Goal: Transaction & Acquisition: Book appointment/travel/reservation

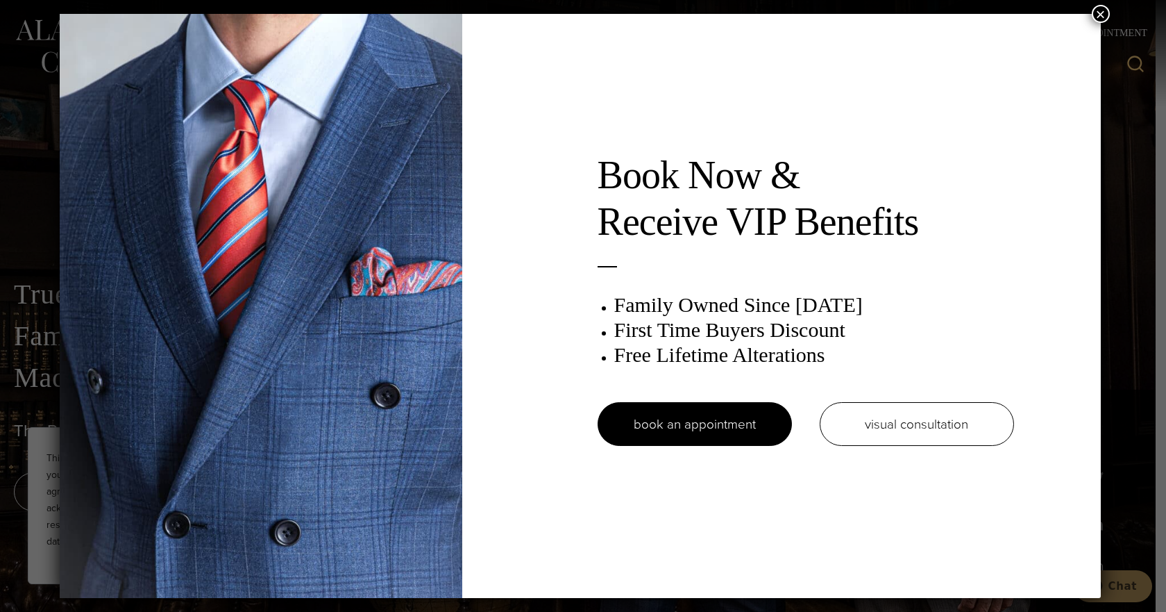
click at [1095, 15] on button "×" at bounding box center [1101, 14] width 18 height 18
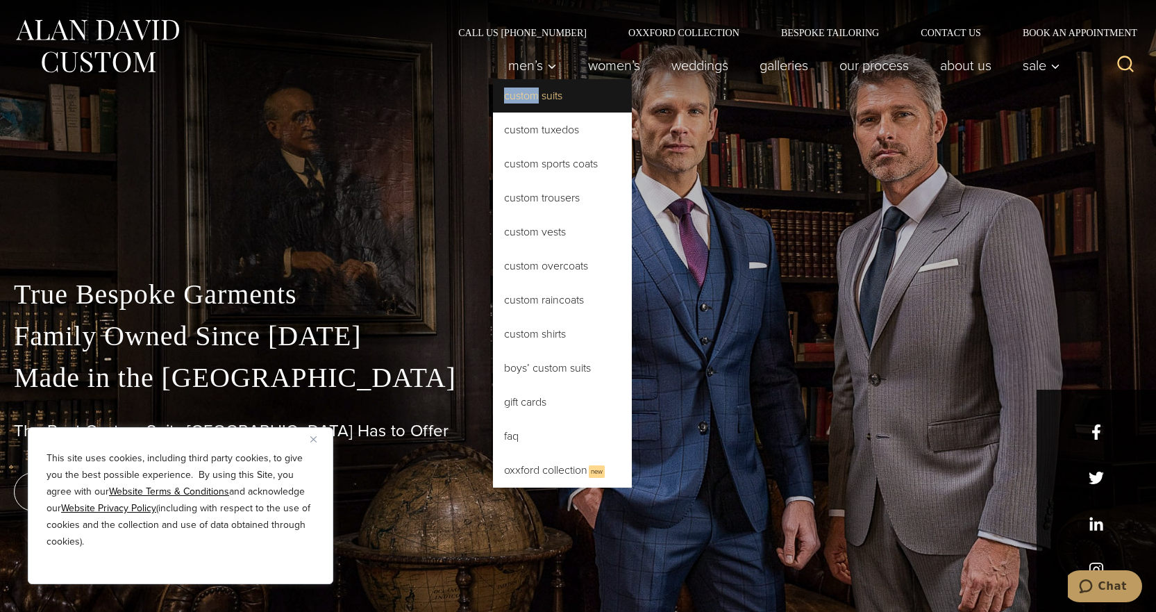
drag, startPoint x: 539, startPoint y: 65, endPoint x: 526, endPoint y: 96, distance: 33.7
click at [526, 79] on li "Men’s Custom Suits Custom Tuxedos Custom Sports Coats Custom Trousers Custom Ve…" at bounding box center [533, 65] width 80 height 28
click at [542, 96] on link "Custom Suits" at bounding box center [562, 95] width 139 height 33
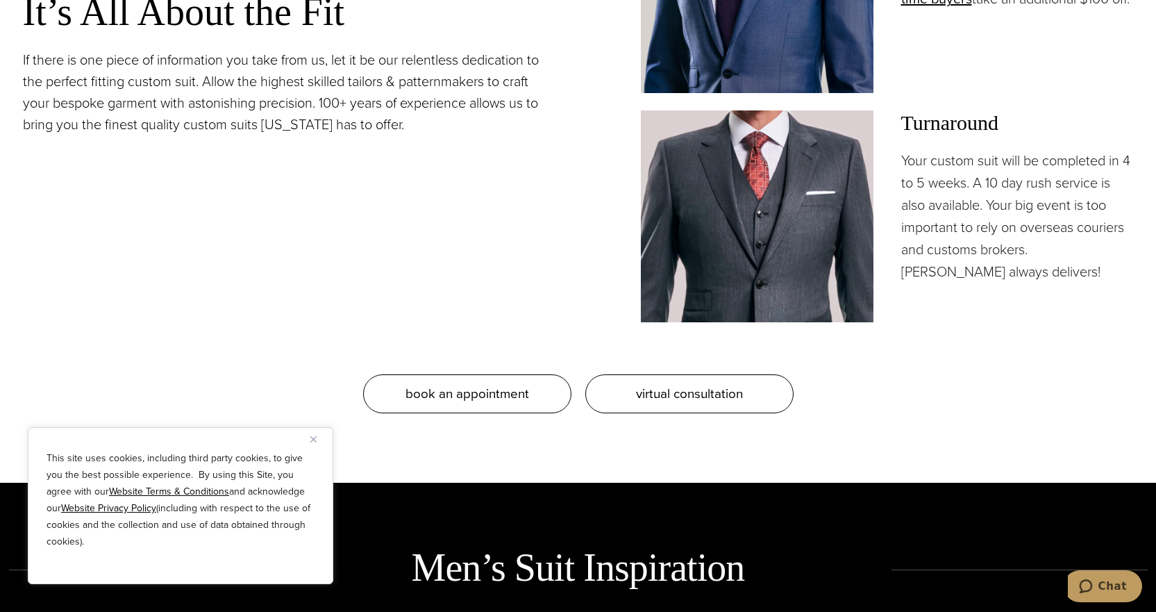
scroll to position [1458, 0]
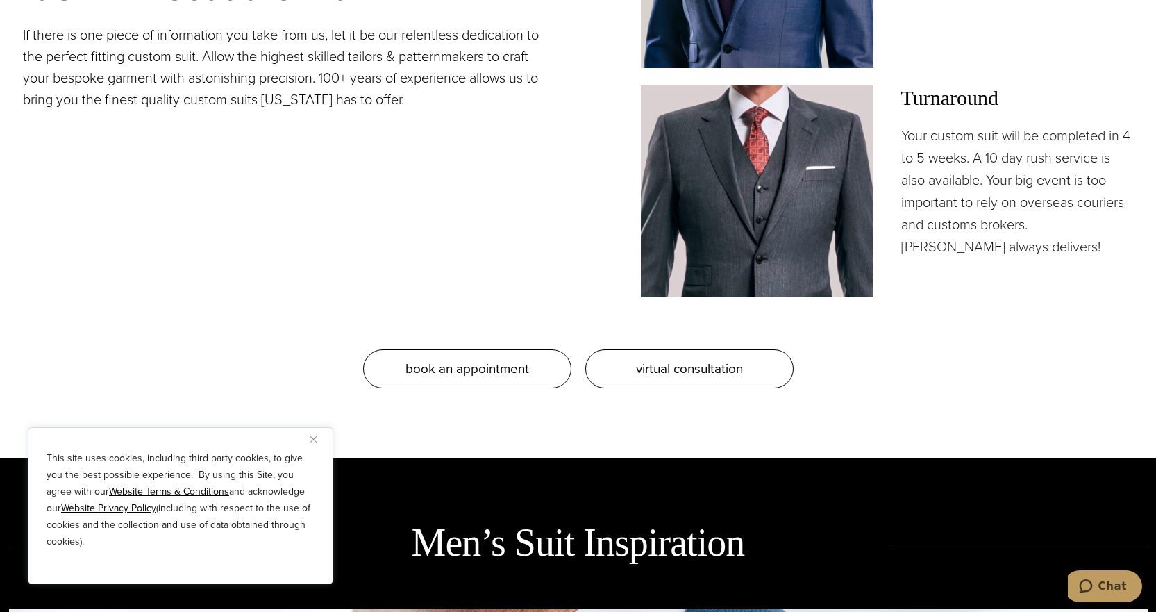
click at [308, 438] on div "This site uses cookies, including third party cookies, to give you the best pos…" at bounding box center [180, 505] width 305 height 157
click at [324, 441] on button "Close" at bounding box center [318, 438] width 17 height 17
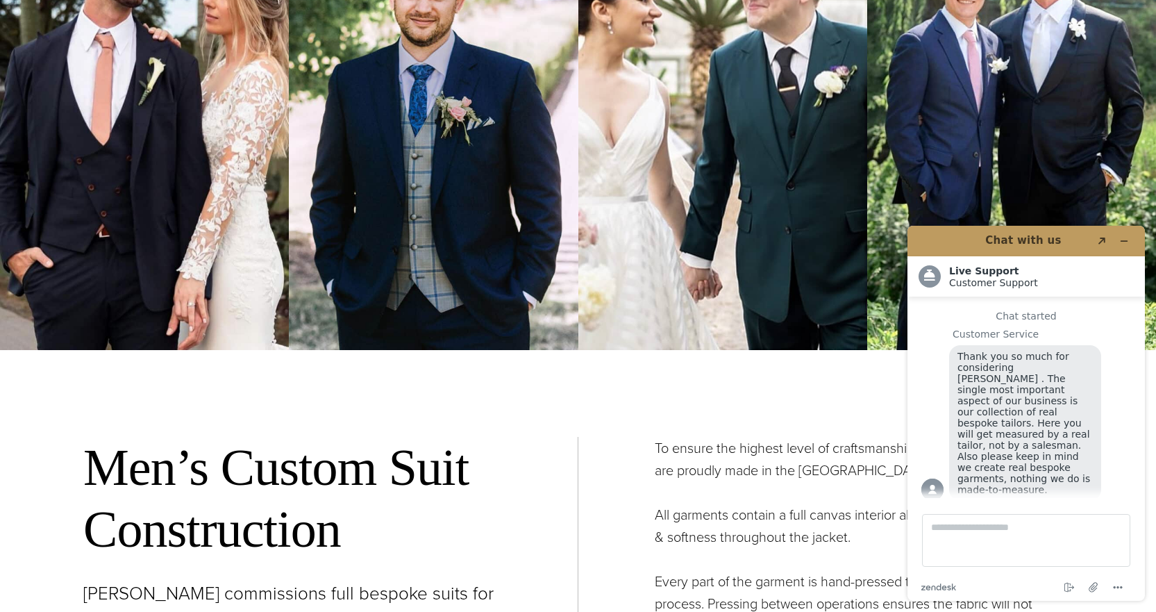
scroll to position [5277, 0]
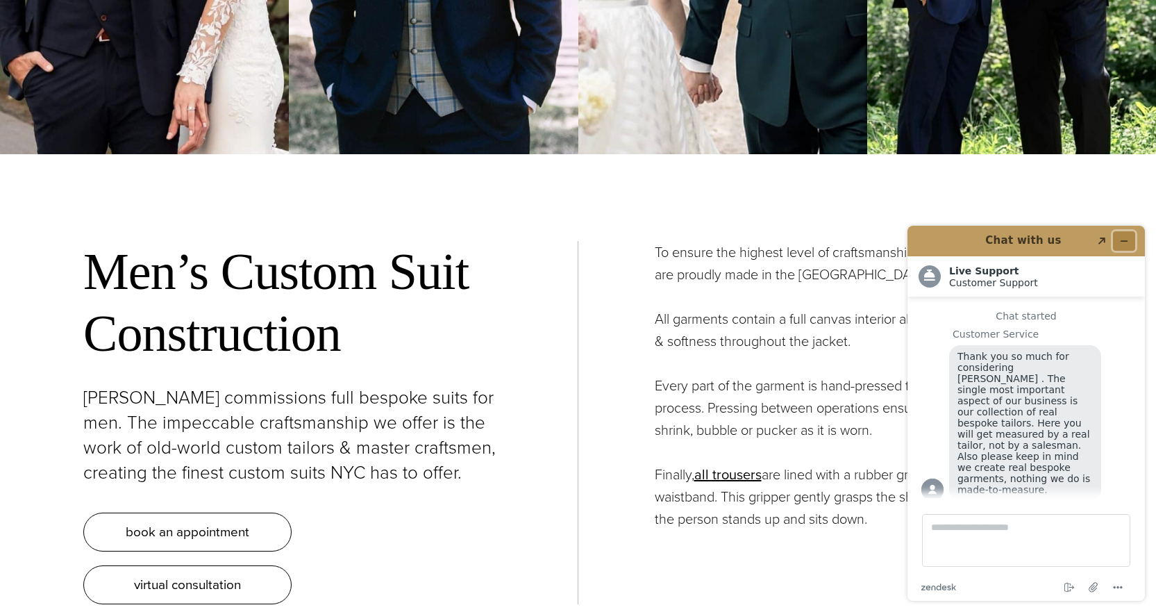
click at [1119, 233] on button "Minimize widget" at bounding box center [1124, 240] width 22 height 19
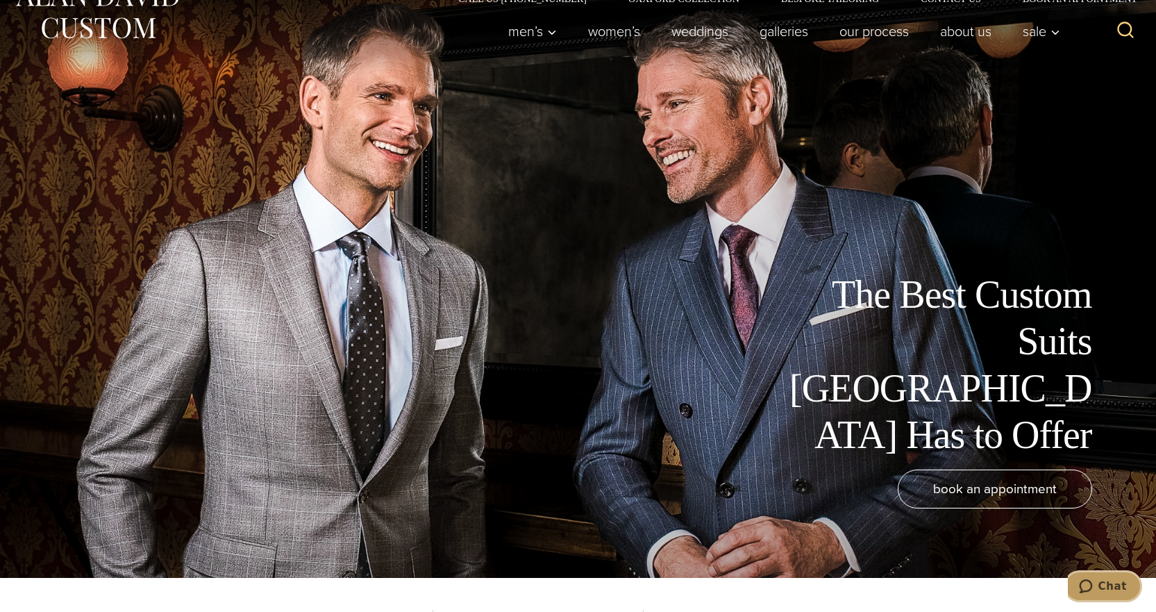
scroll to position [0, 0]
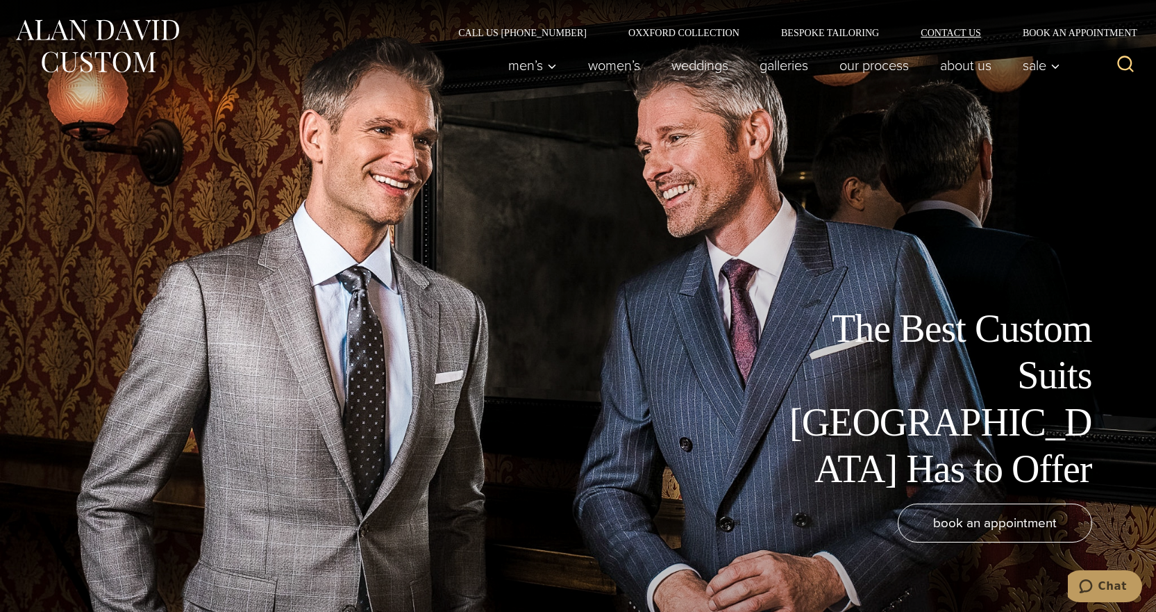
click at [948, 33] on link "Contact Us" at bounding box center [951, 33] width 102 height 10
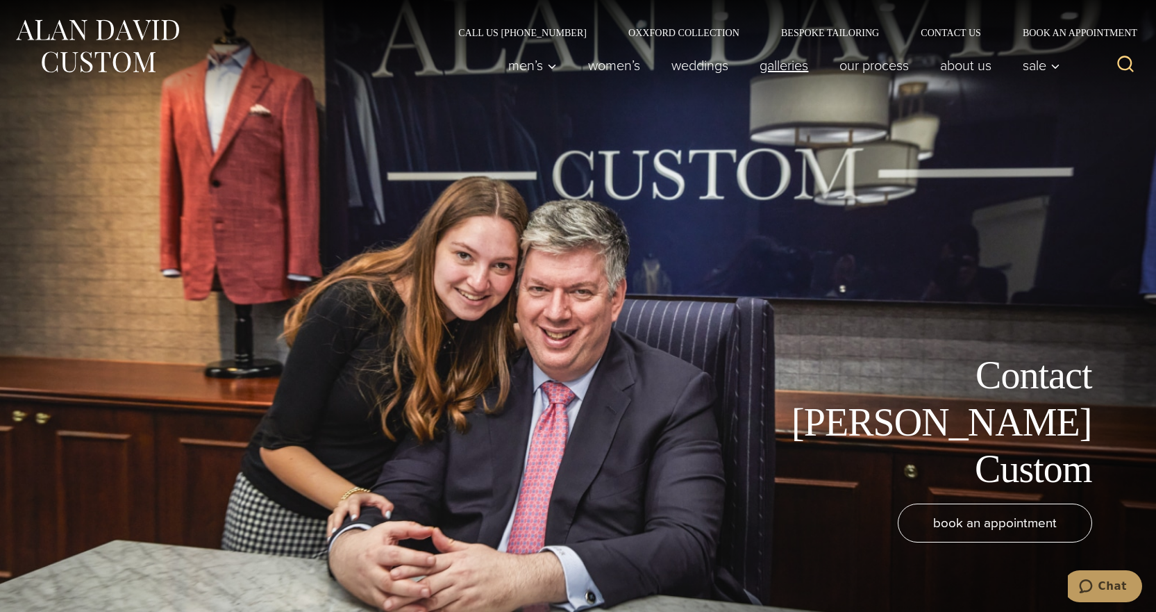
click at [787, 69] on link "Galleries" at bounding box center [784, 65] width 80 height 28
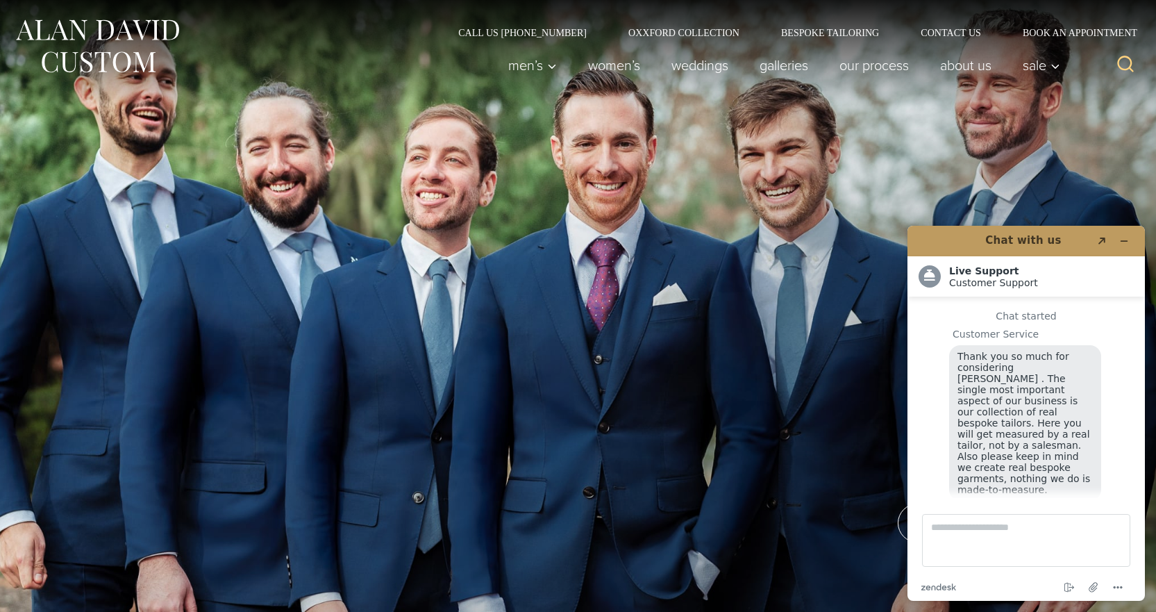
scroll to position [17, 0]
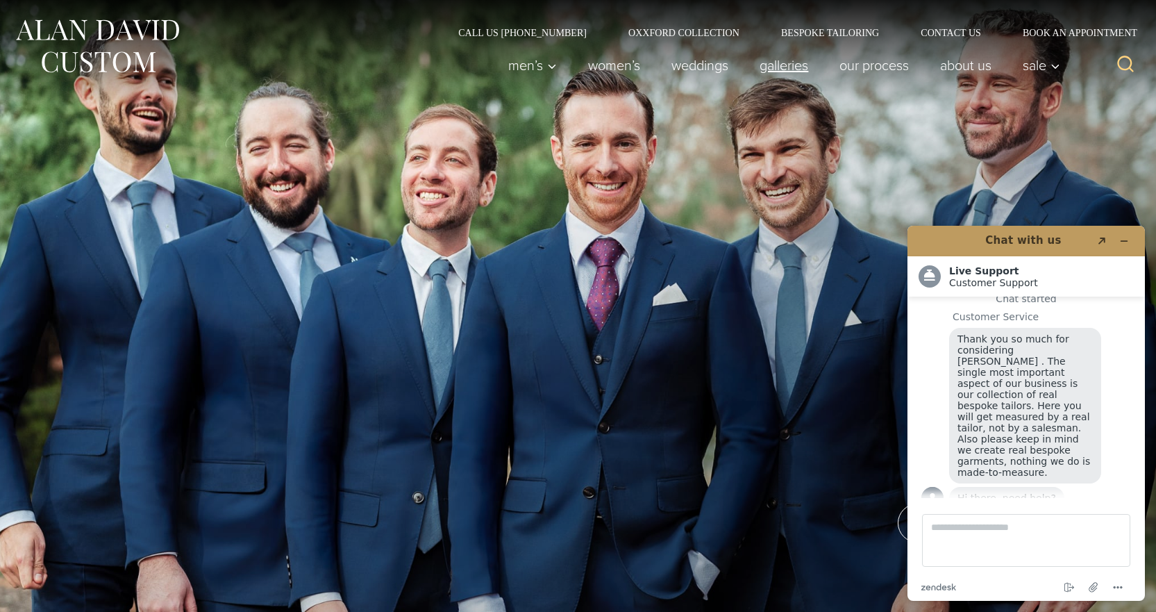
click at [798, 67] on link "Galleries" at bounding box center [784, 65] width 80 height 28
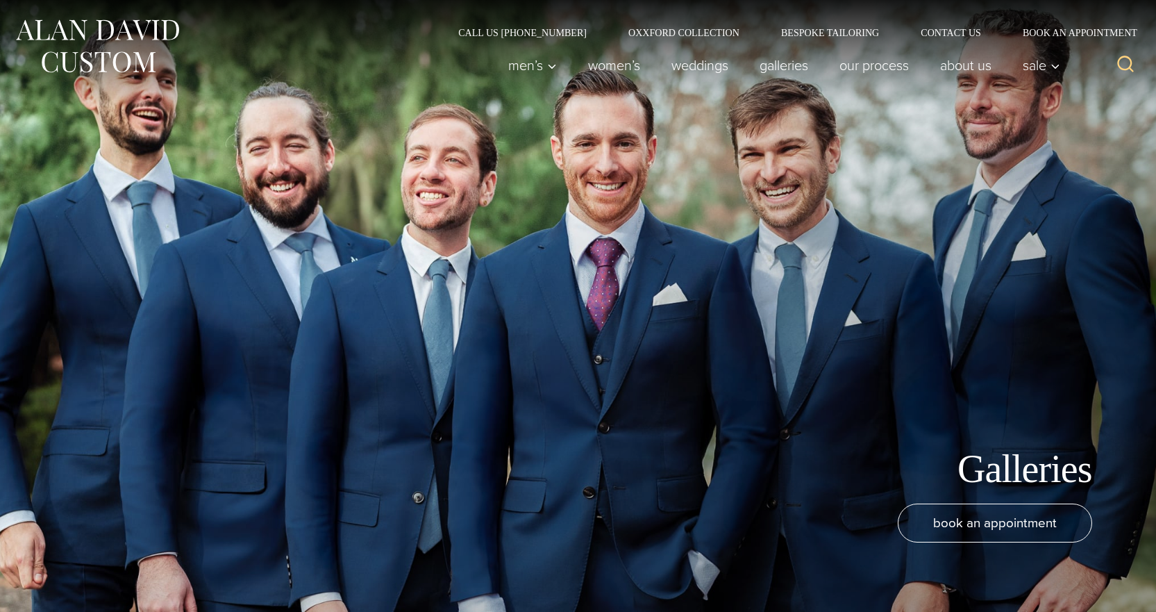
scroll to position [17, 0]
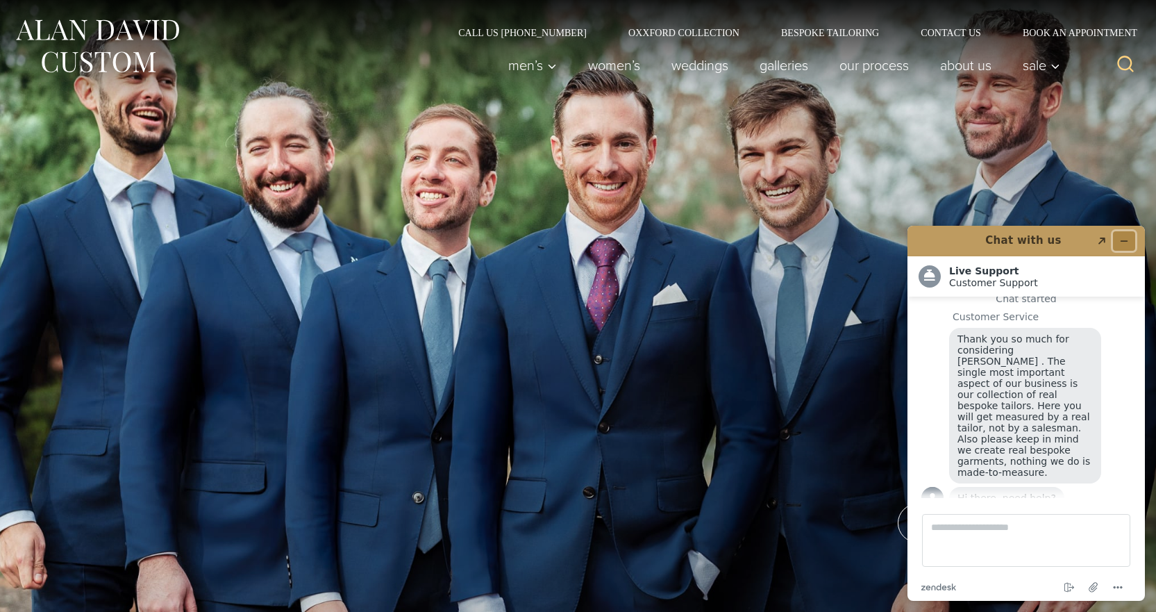
click at [1129, 237] on button "Minimize widget" at bounding box center [1124, 240] width 22 height 19
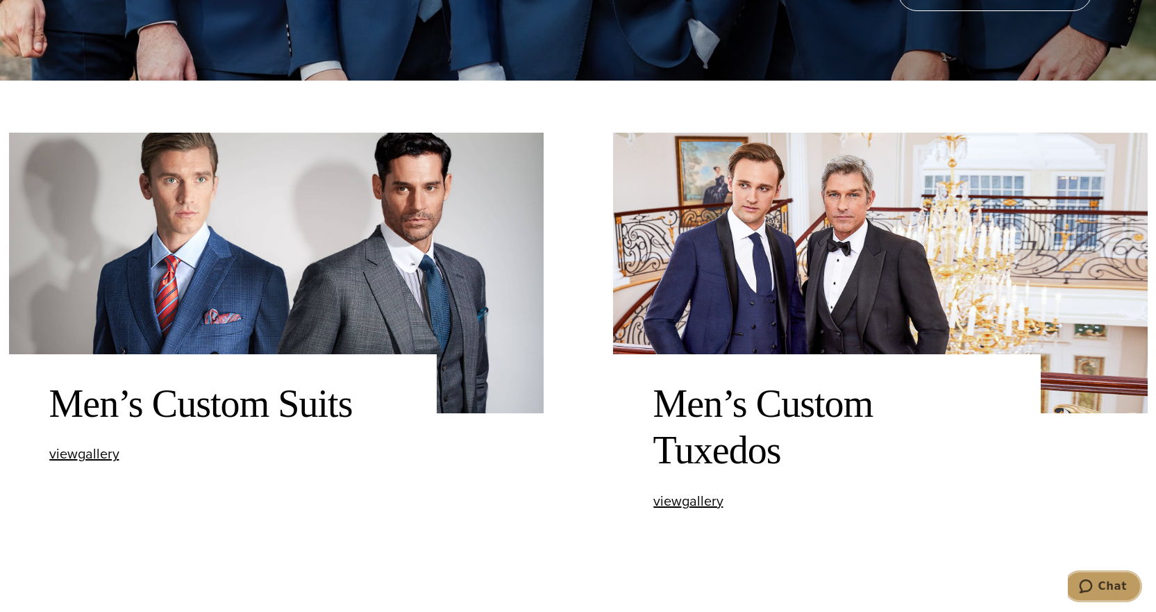
scroll to position [555, 0]
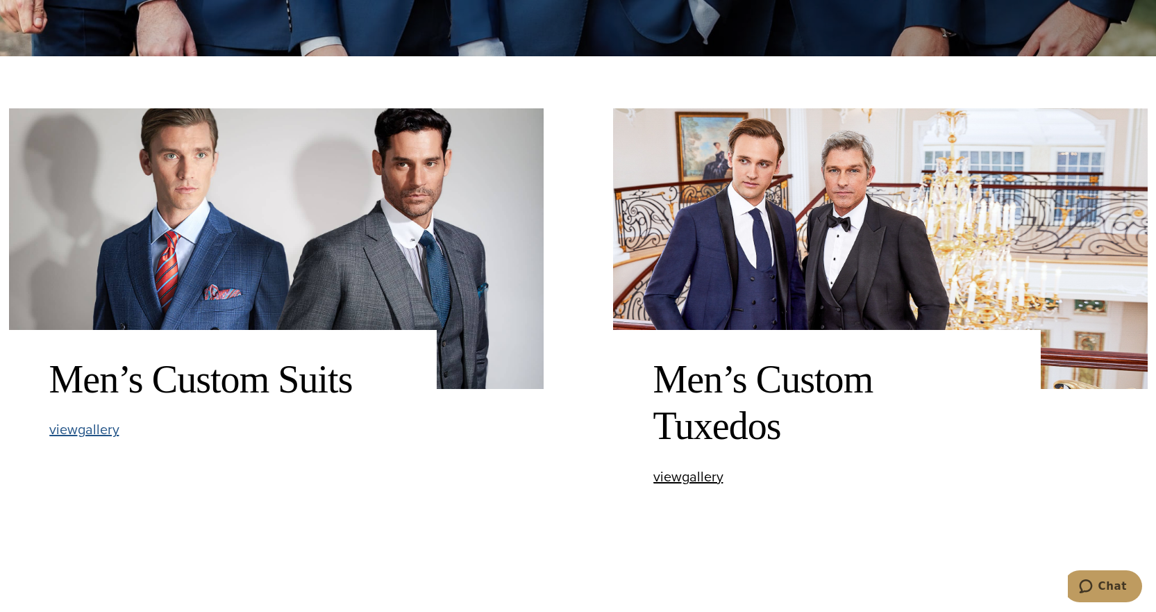
click at [100, 429] on span "view Men’s Custom Suits gallery" at bounding box center [84, 429] width 70 height 21
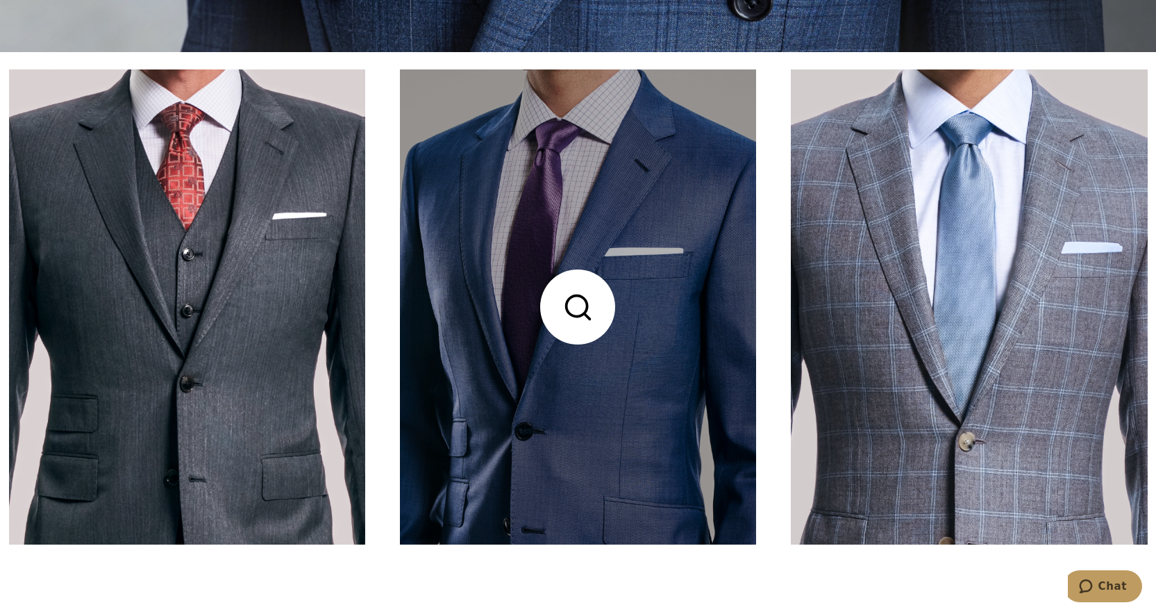
scroll to position [555, 0]
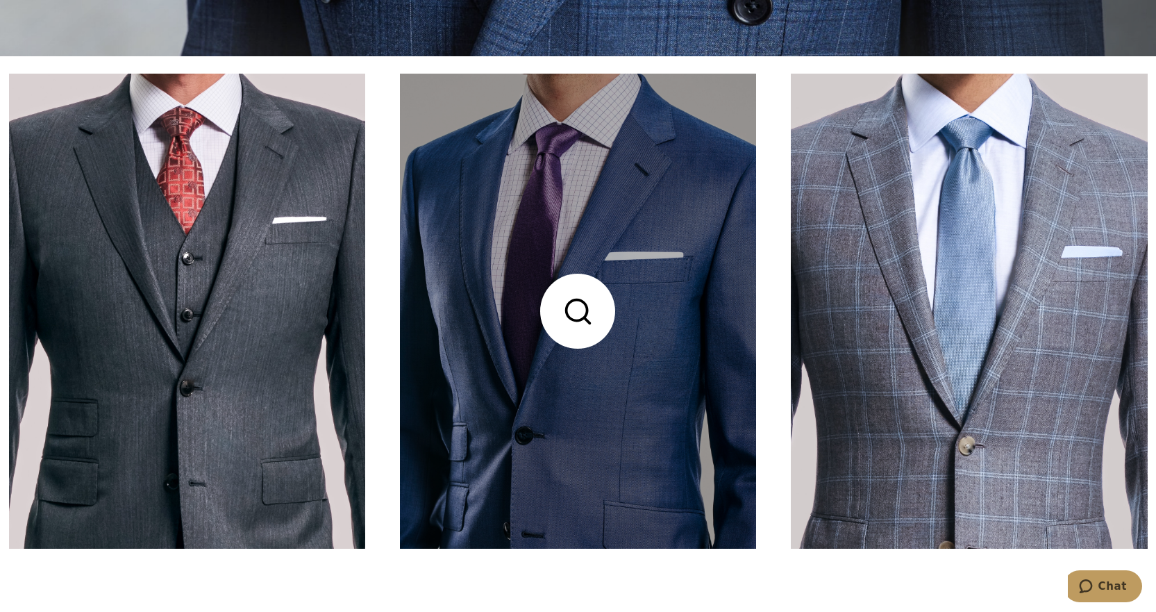
click at [487, 356] on link at bounding box center [578, 311] width 356 height 475
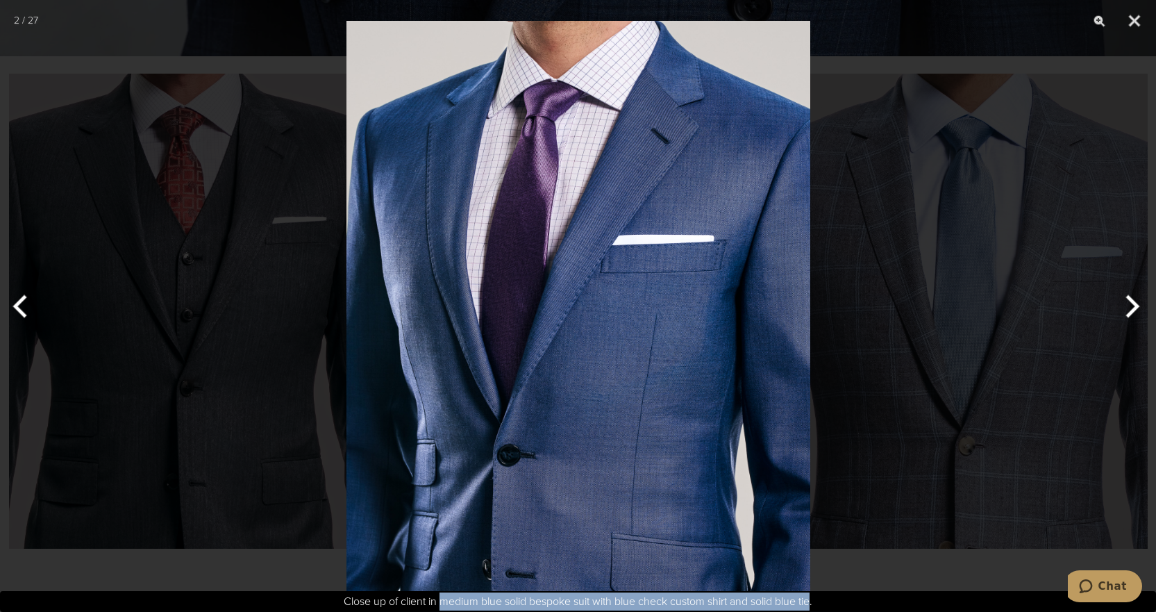
drag, startPoint x: 441, startPoint y: 599, endPoint x: 812, endPoint y: 598, distance: 371.5
click at [812, 598] on div "Close up of client in medium blue solid bespoke suit with blue check custom shi…" at bounding box center [578, 601] width 1156 height 21
click at [905, 442] on div at bounding box center [578, 306] width 1156 height 612
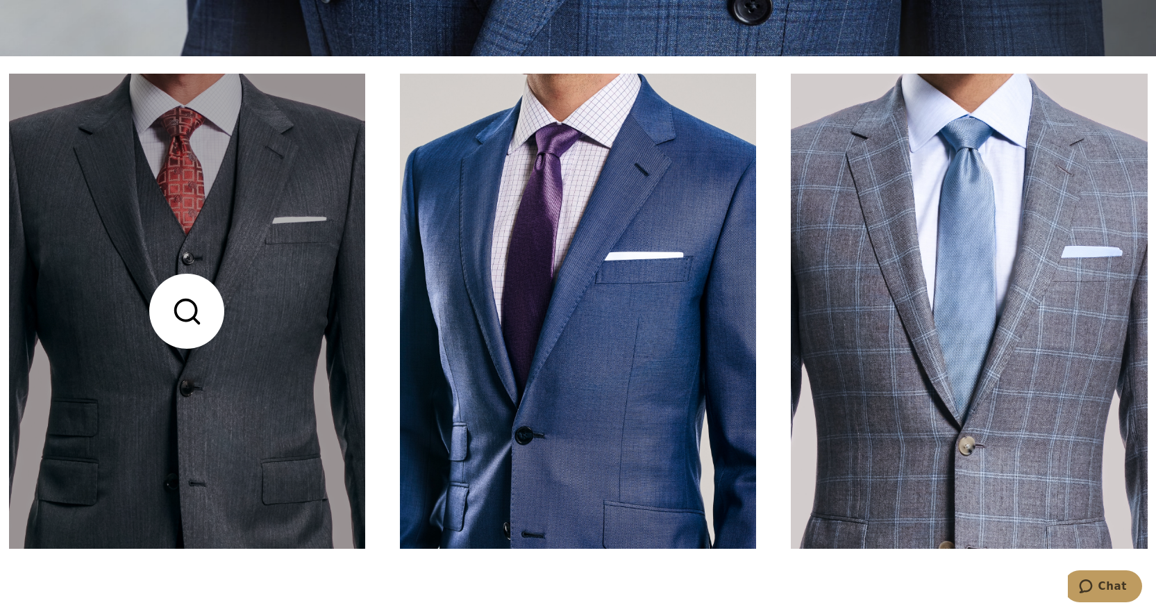
click at [260, 374] on link at bounding box center [187, 311] width 356 height 475
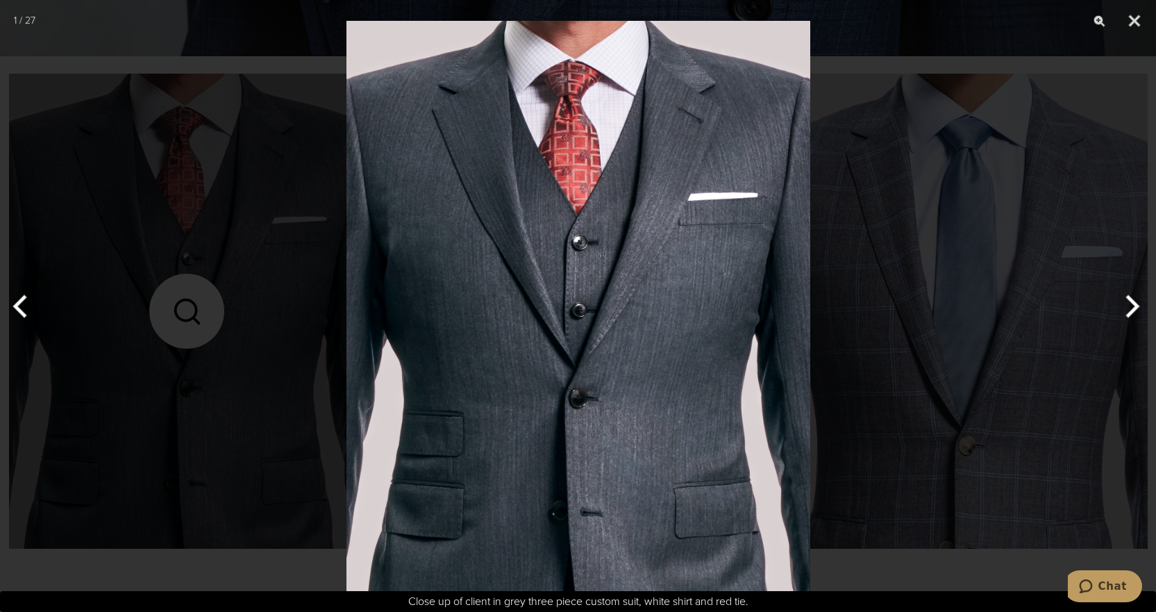
click at [1001, 351] on div at bounding box center [578, 306] width 1156 height 612
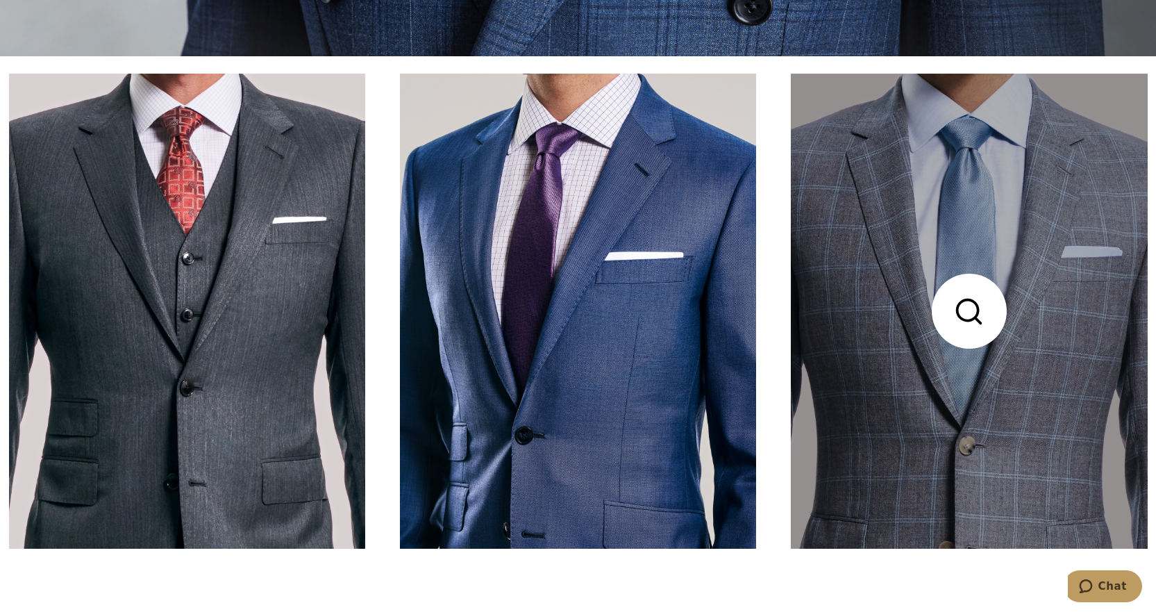
click at [1030, 387] on link at bounding box center [969, 311] width 356 height 475
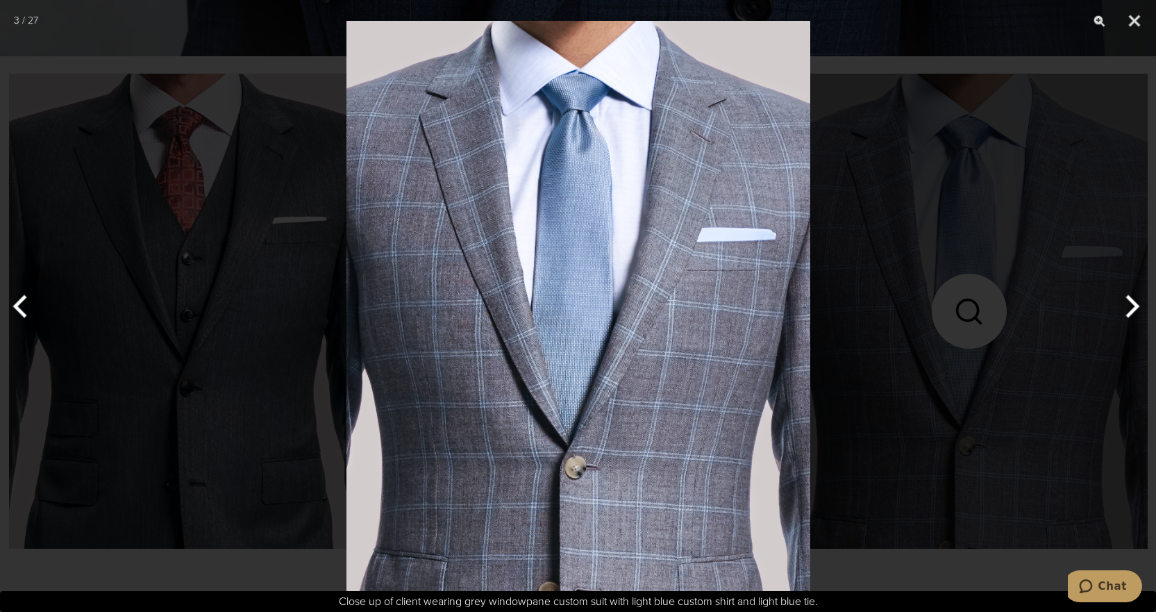
click at [1030, 387] on div at bounding box center [578, 306] width 1156 height 612
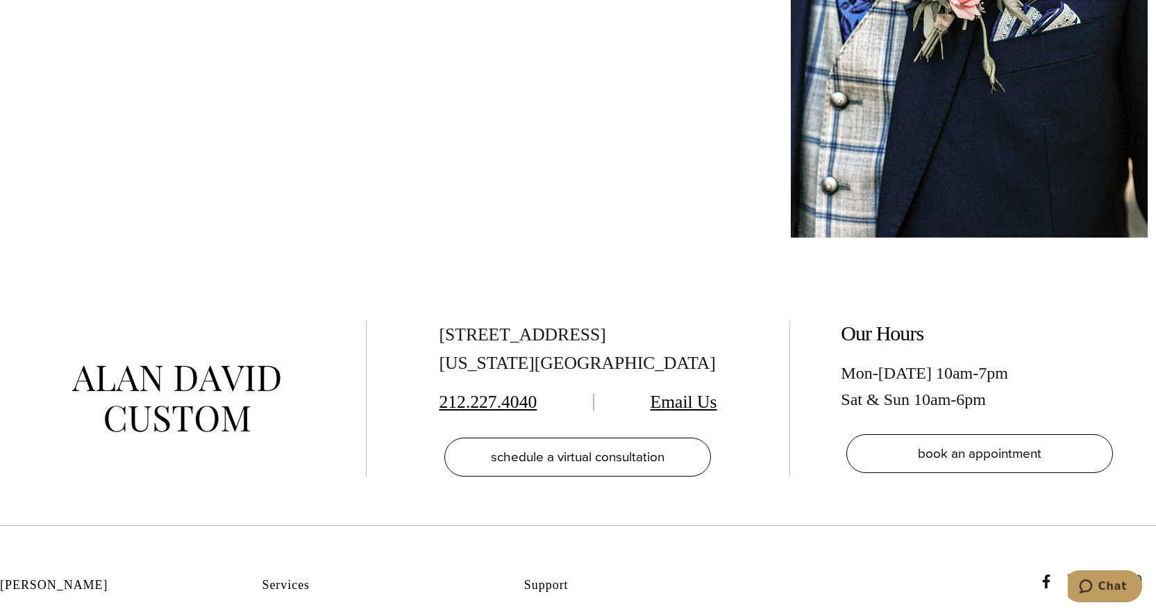
scroll to position [7707, 0]
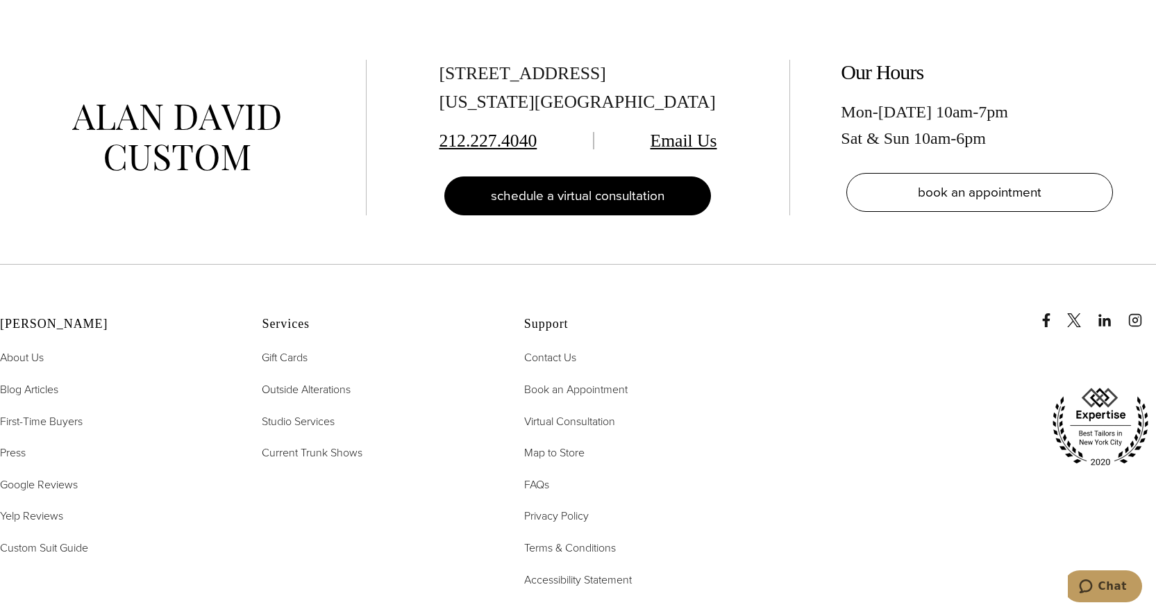
click at [549, 207] on link "schedule a virtual consultation" at bounding box center [577, 195] width 267 height 39
